Goal: Task Accomplishment & Management: Manage account settings

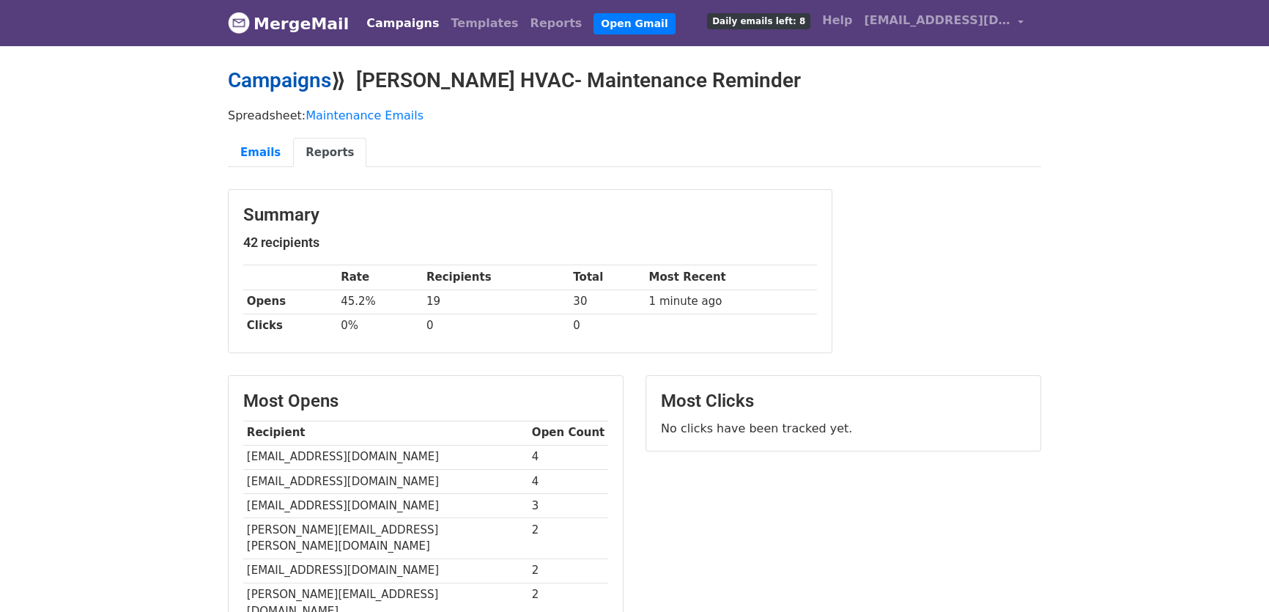
click at [300, 80] on link "Campaigns" at bounding box center [279, 80] width 103 height 24
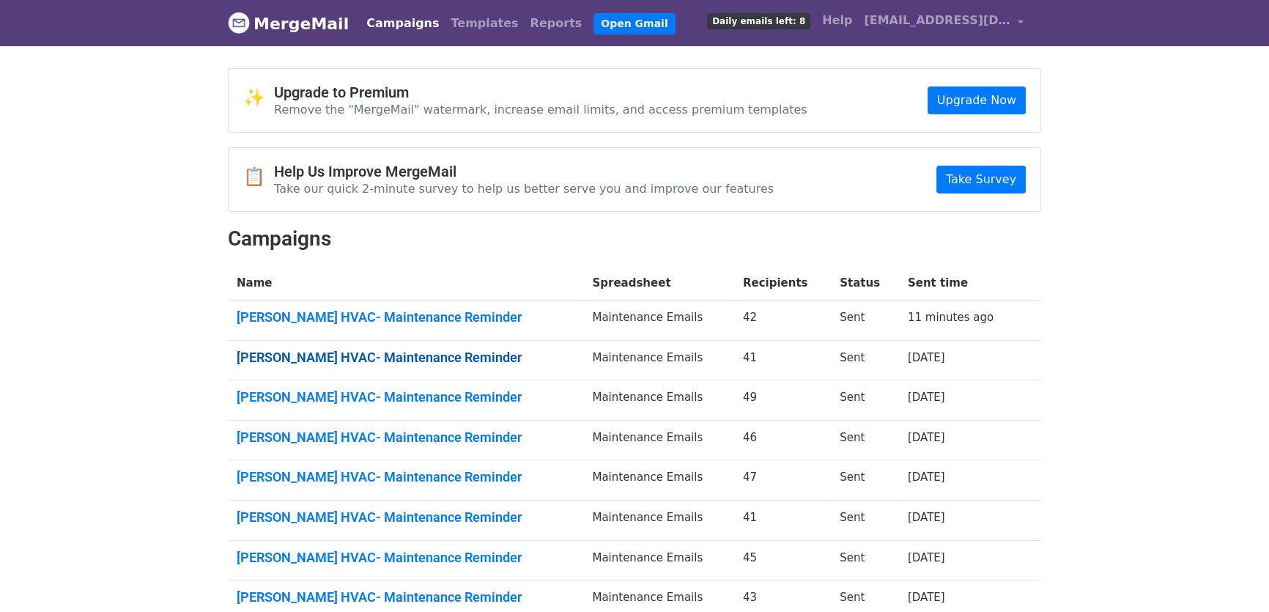
click at [353, 352] on link "Spoor's HVAC- Maintenance Reminder" at bounding box center [406, 358] width 338 height 16
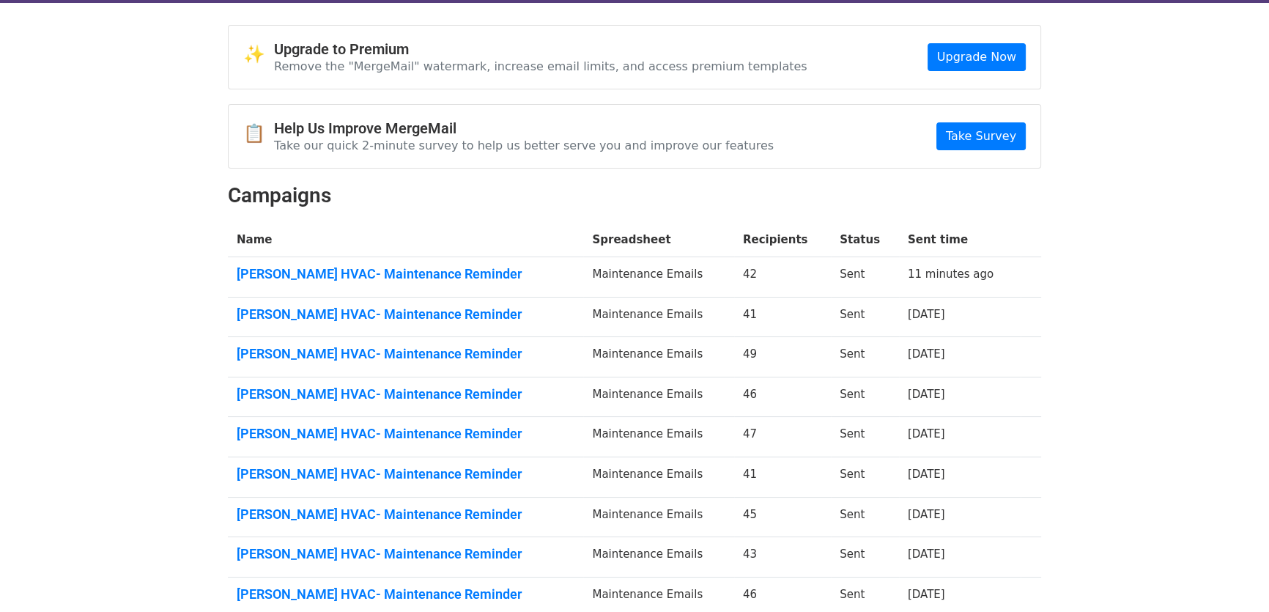
scroll to position [66, 0]
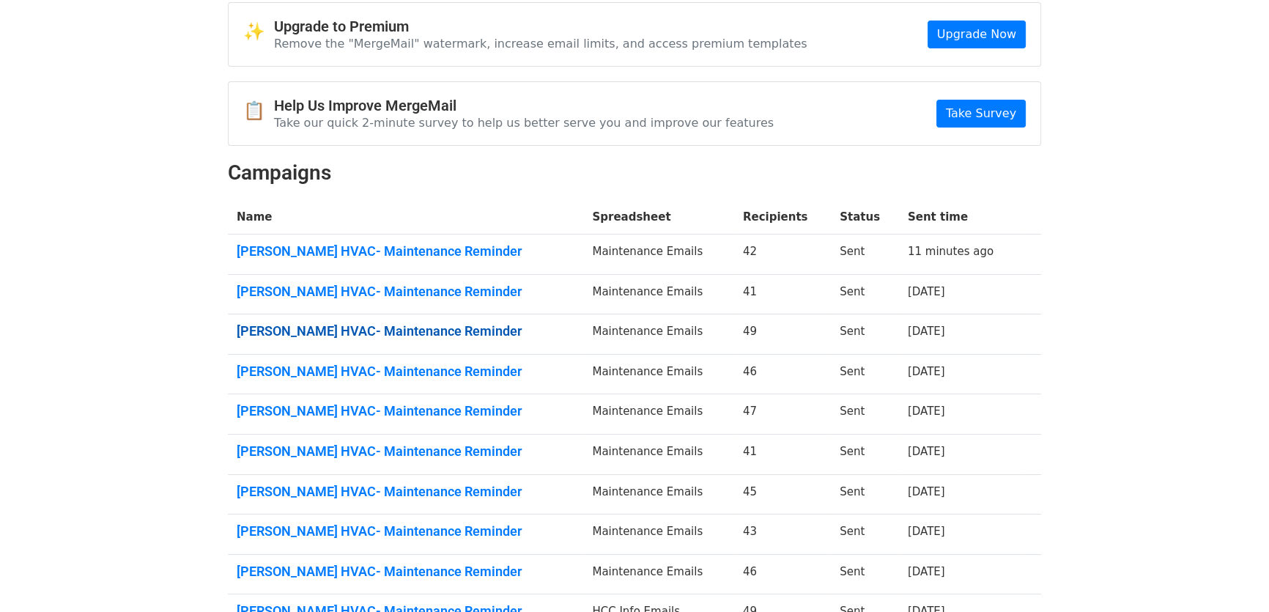
click at [381, 328] on link "Spoor's HVAC- Maintenance Reminder" at bounding box center [406, 331] width 338 height 16
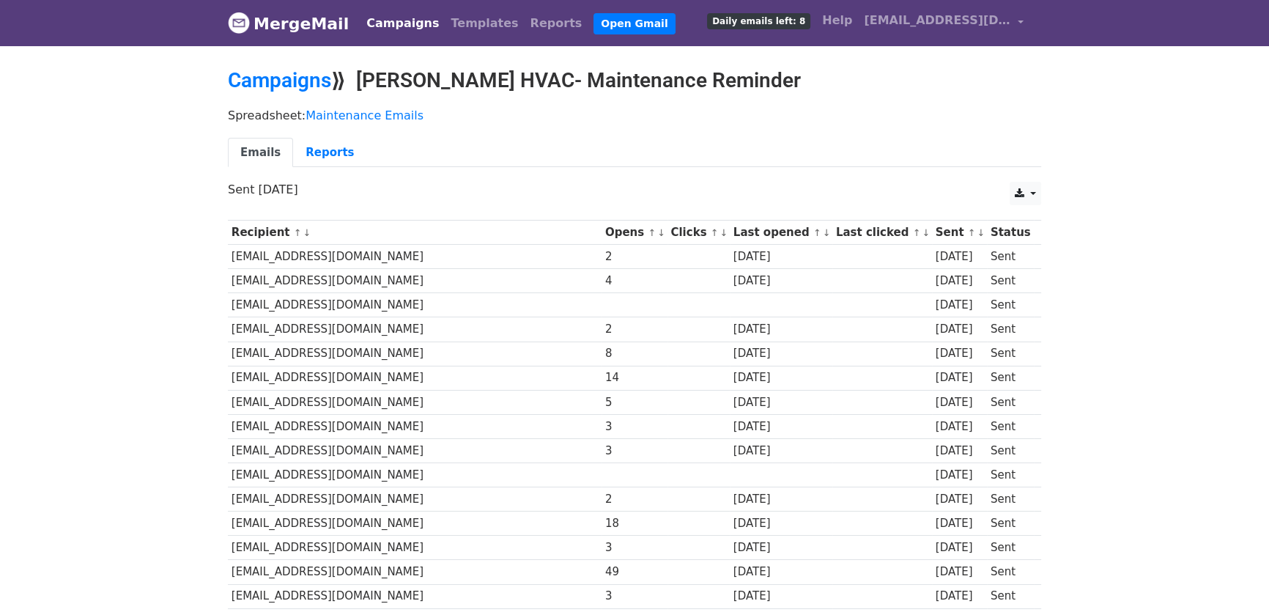
click at [605, 278] on div "4" at bounding box center [634, 281] width 59 height 17
drag, startPoint x: 472, startPoint y: 278, endPoint x: 454, endPoint y: 279, distance: 17.6
click at [454, 279] on tr "broderickml100@gmail.com 4 4 months ago 4 months ago Sent" at bounding box center [634, 281] width 813 height 24
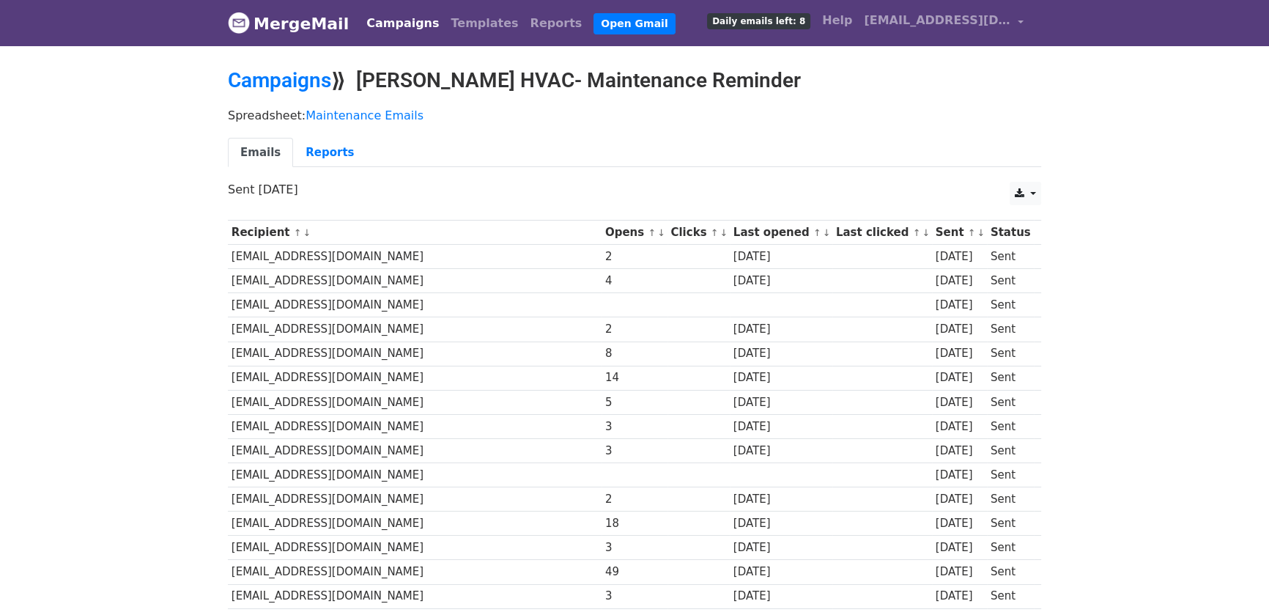
click at [648, 229] on small "↑ ↓" at bounding box center [655, 232] width 15 height 11
click at [648, 233] on link "↑" at bounding box center [652, 232] width 8 height 11
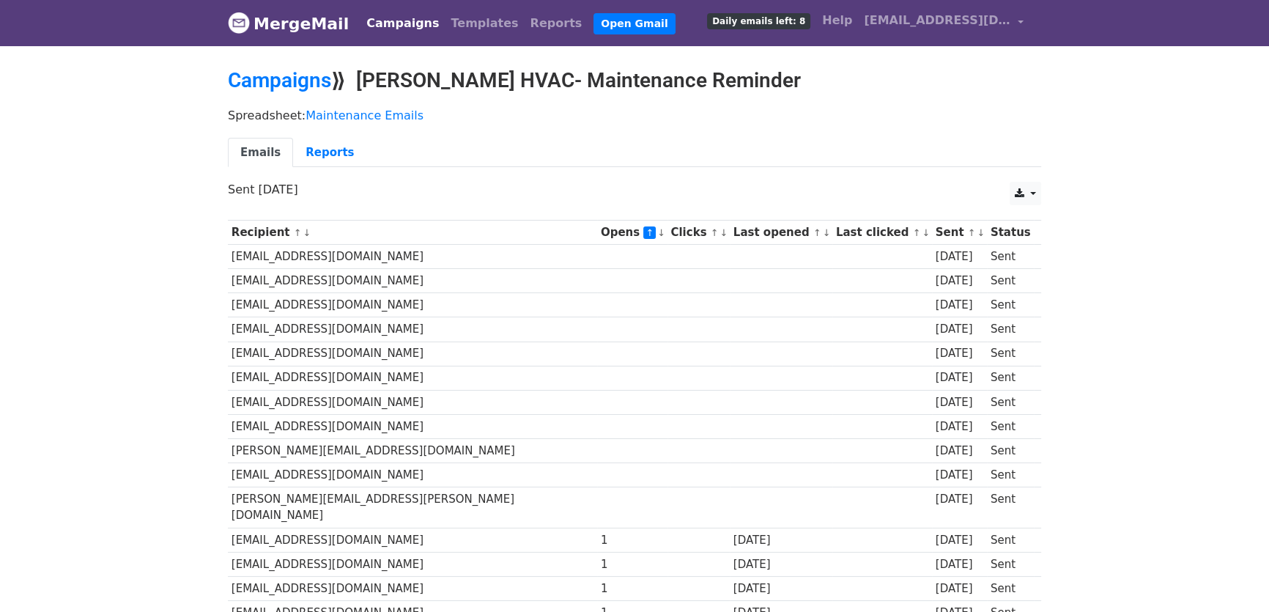
click at [643, 233] on link "↑" at bounding box center [649, 232] width 12 height 12
